Goal: Transaction & Acquisition: Purchase product/service

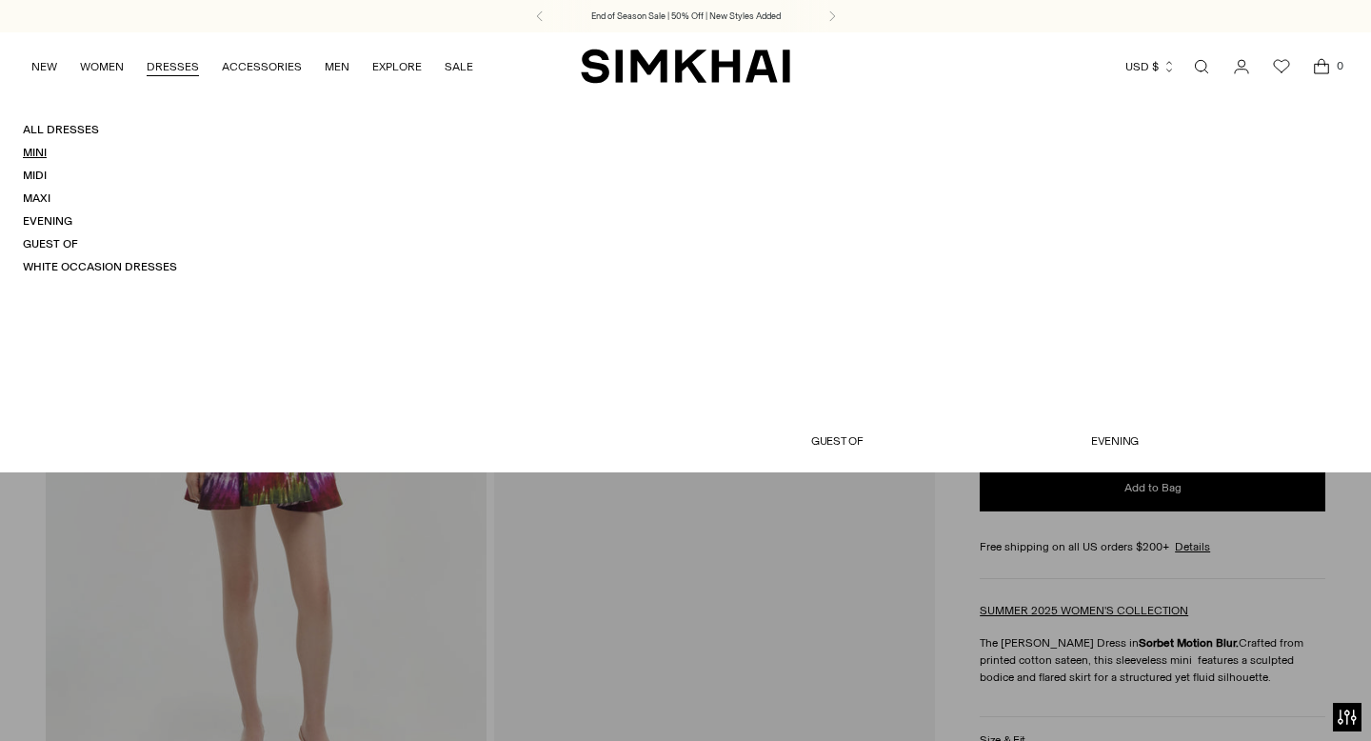
click at [43, 153] on link "Mini" at bounding box center [35, 152] width 24 height 13
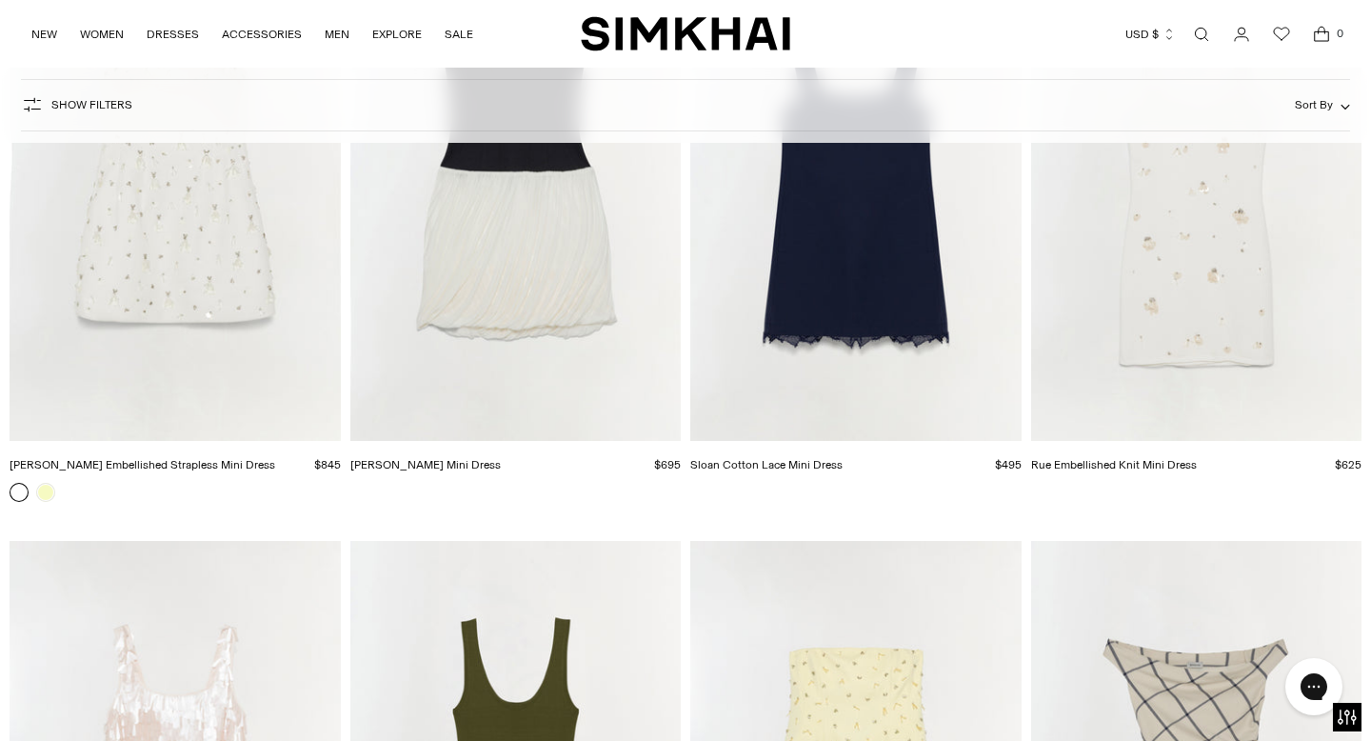
scroll to position [3260, 0]
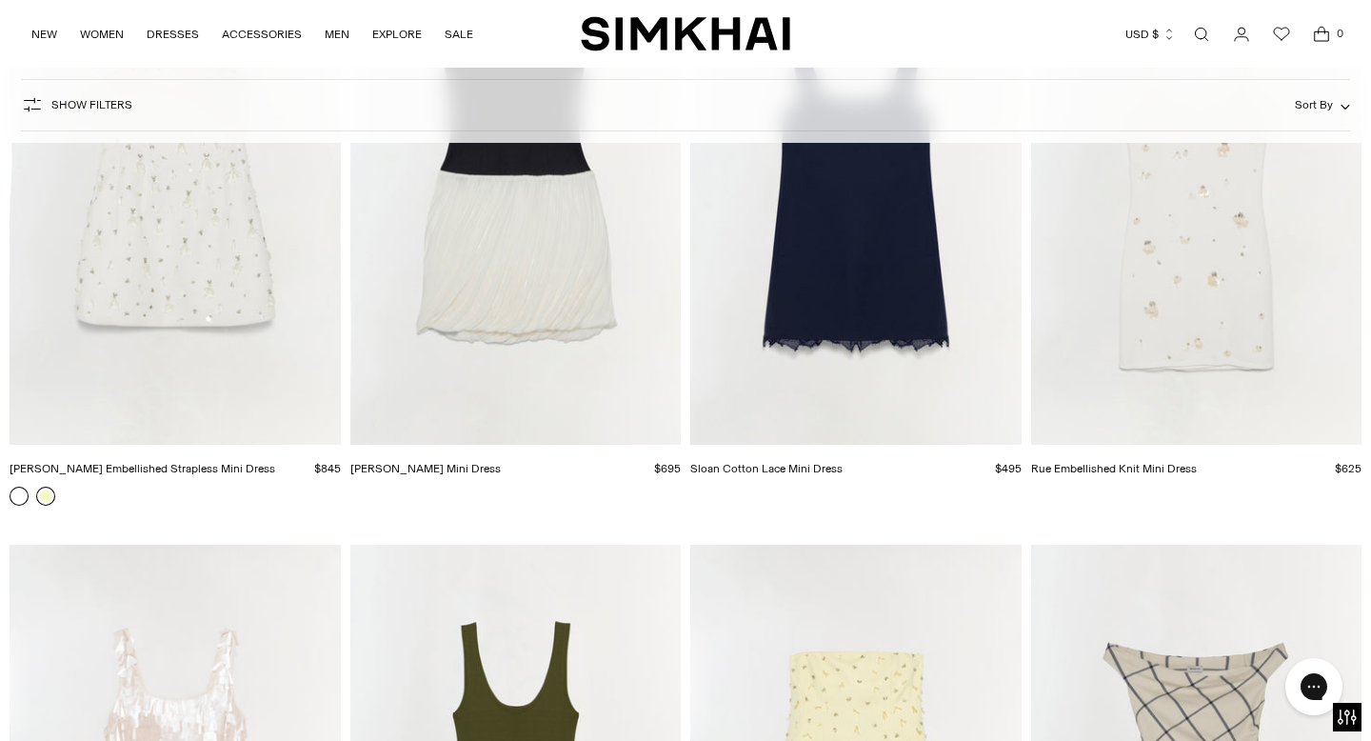
click at [42, 505] on link at bounding box center [45, 495] width 19 height 19
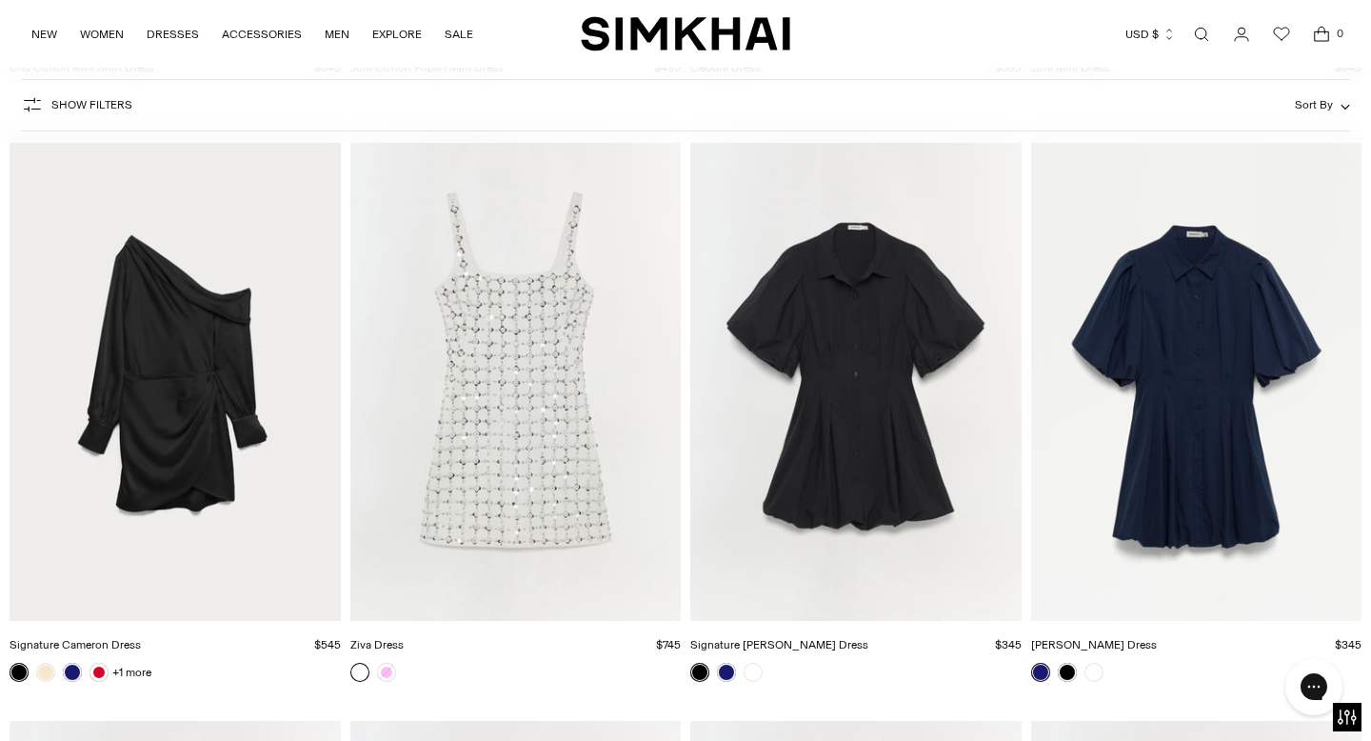
scroll to position [5467, 0]
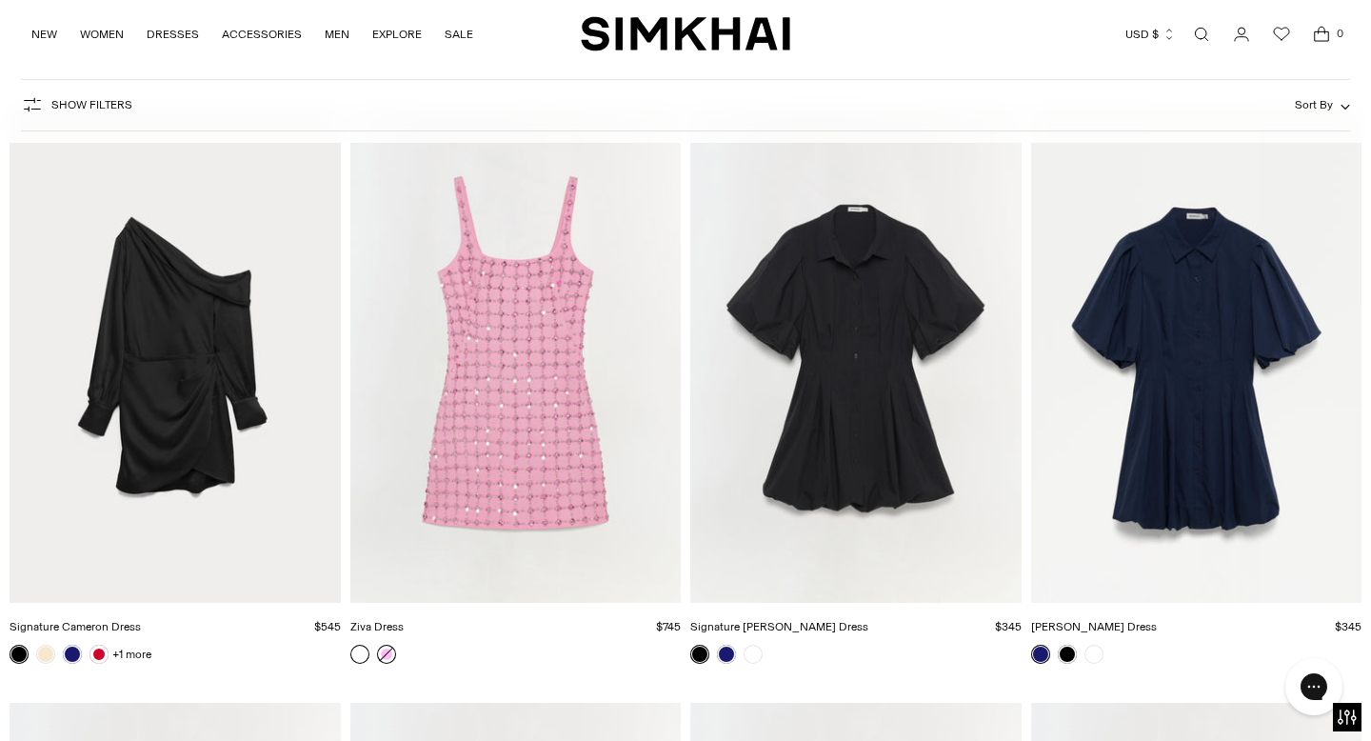
click at [385, 657] on link at bounding box center [386, 654] width 19 height 19
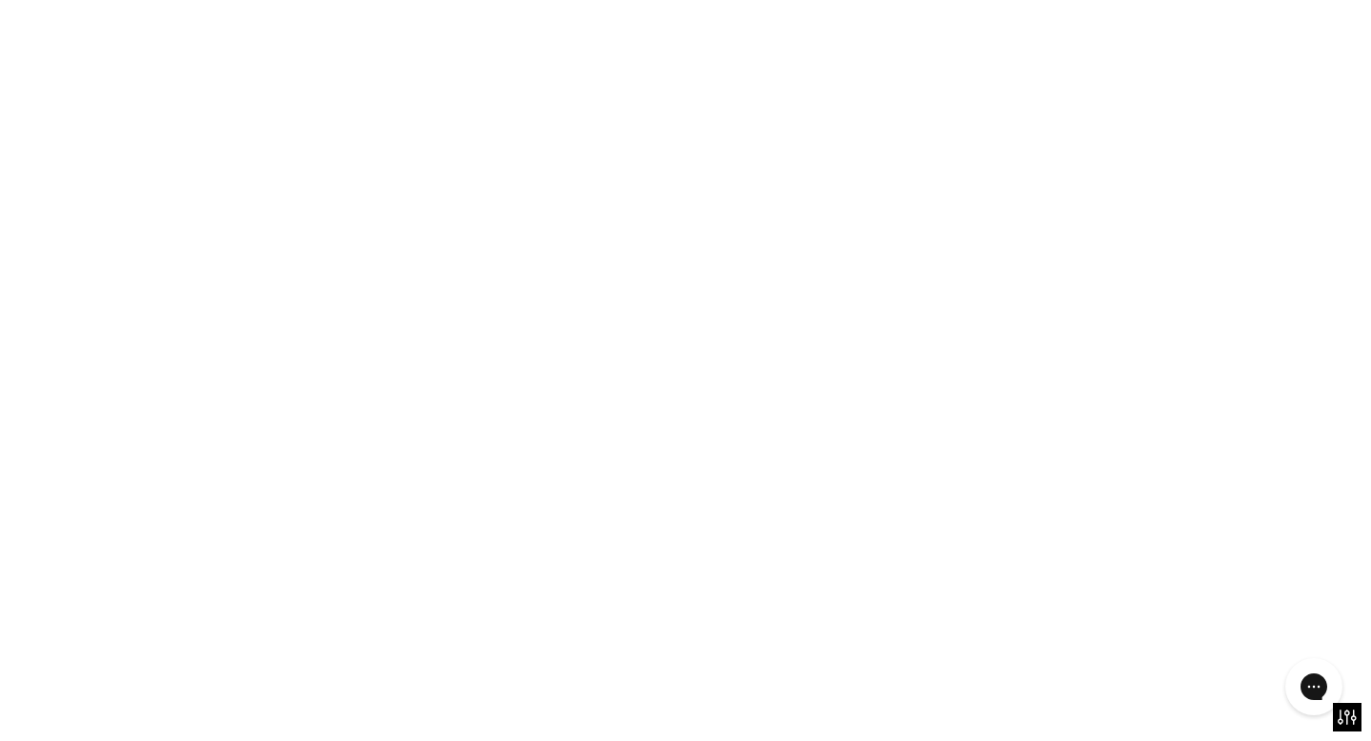
scroll to position [5359, 0]
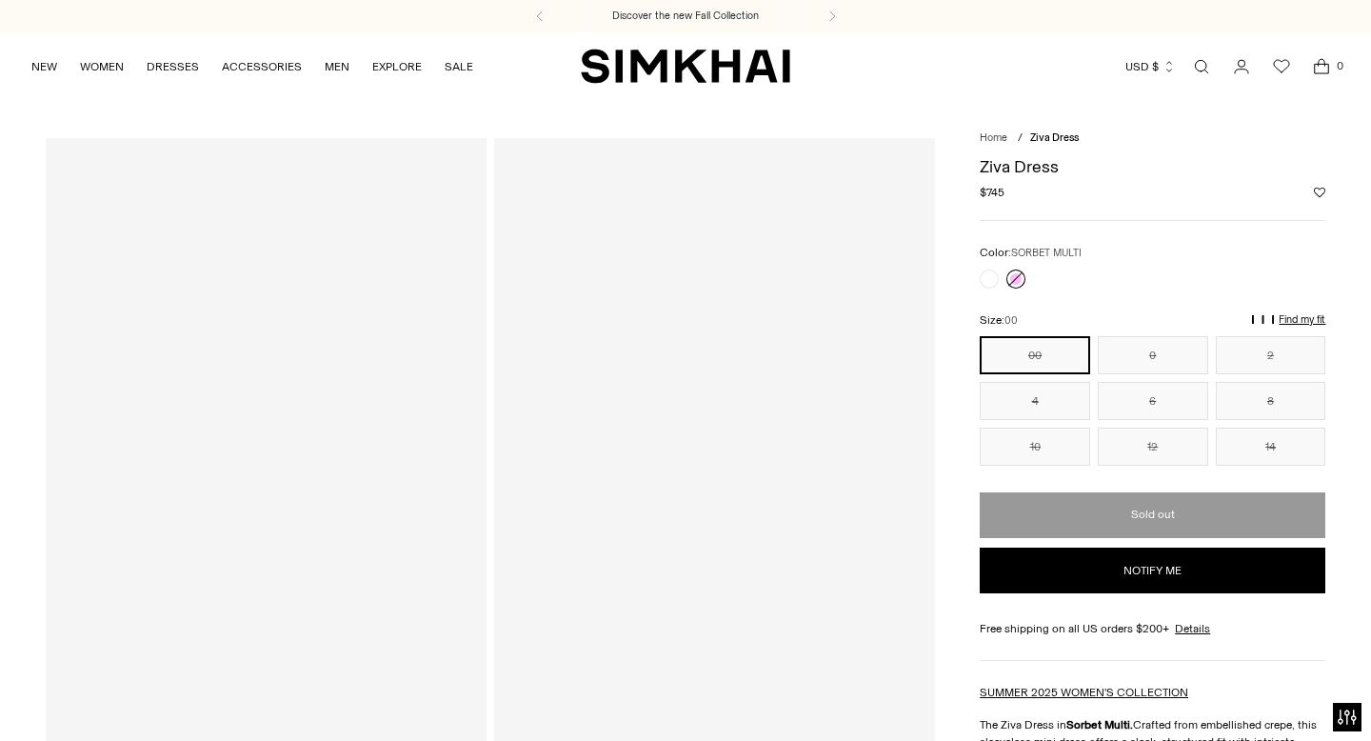
click at [884, 341] on div at bounding box center [714, 469] width 441 height 662
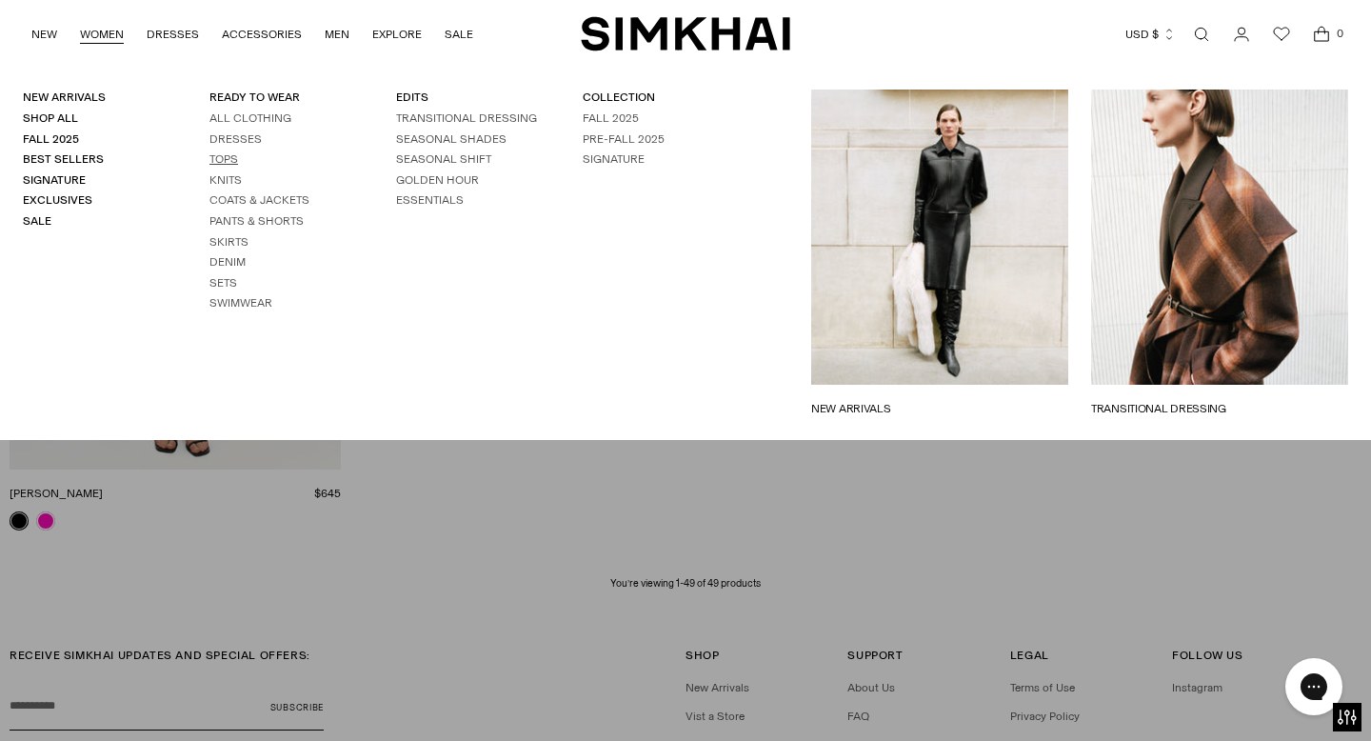
click at [223, 164] on link "Tops" at bounding box center [223, 158] width 29 height 13
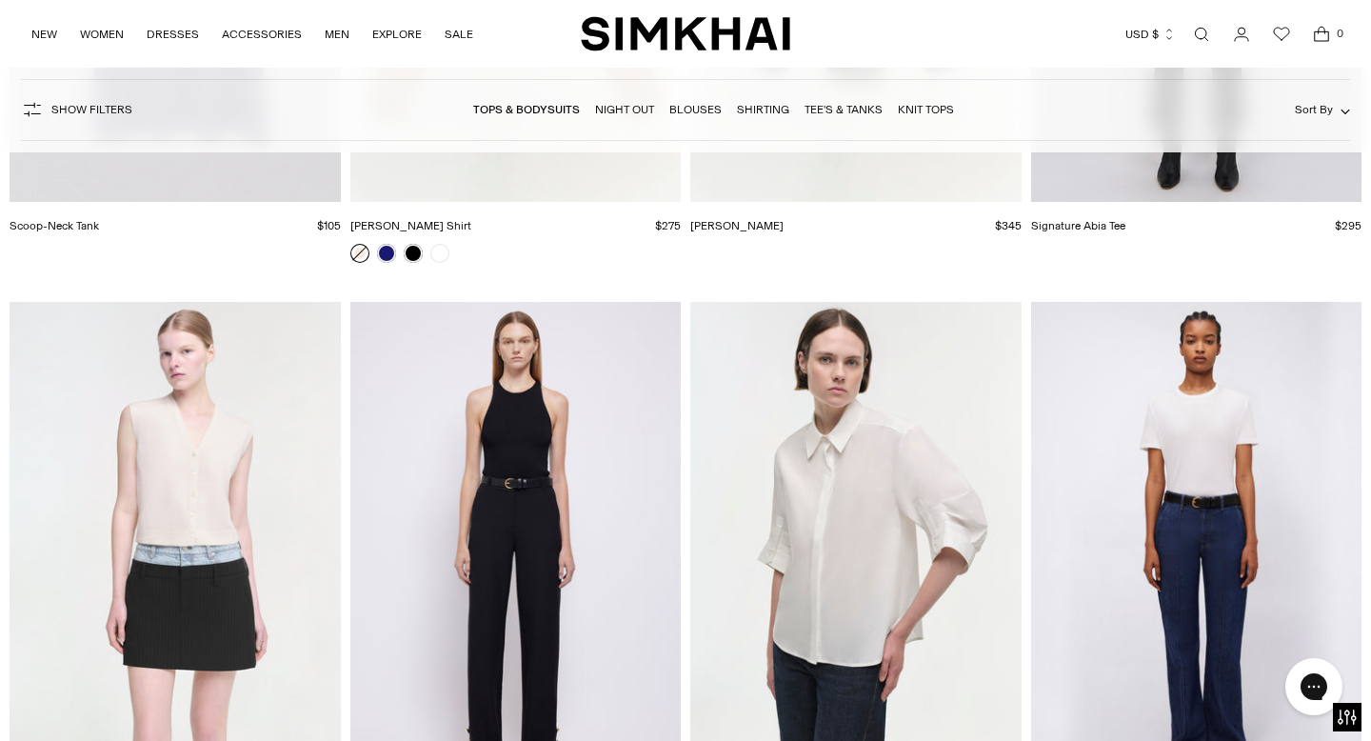
scroll to position [14852, 0]
